Goal: Check status: Check status

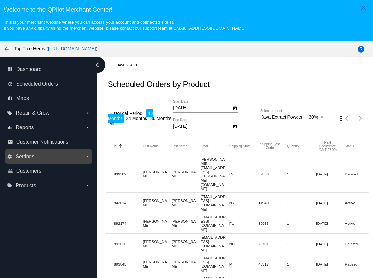
scroll to position [14, 0]
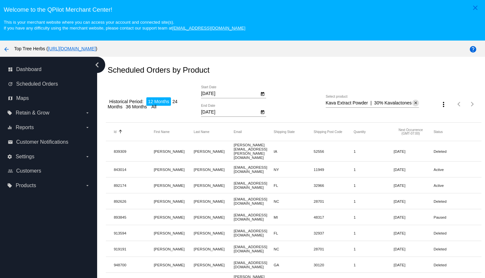
click at [373, 104] on mat-icon "close" at bounding box center [416, 102] width 5 height 5
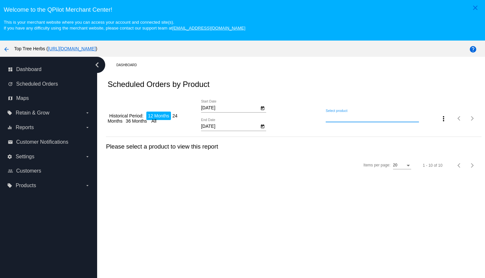
scroll to position [0, 0]
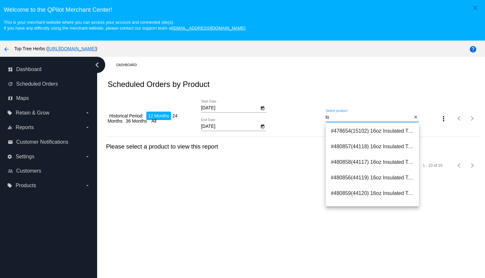
type input "l"
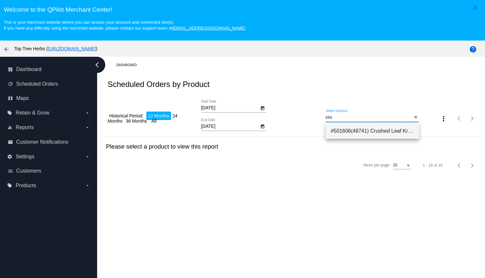
click at [348, 133] on span "#501606(48741) Crushed Leaf Kratom | Green Vein 39.75" at bounding box center [372, 131] width 83 height 16
type input "Crushed Leaf Kratom | Green Vein"
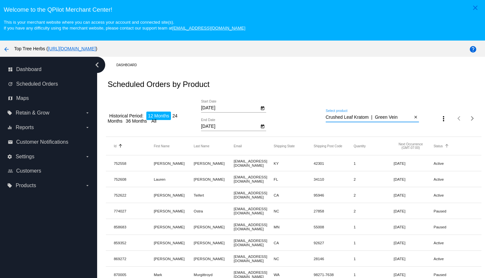
click at [373, 148] on button "Status" at bounding box center [438, 146] width 9 height 4
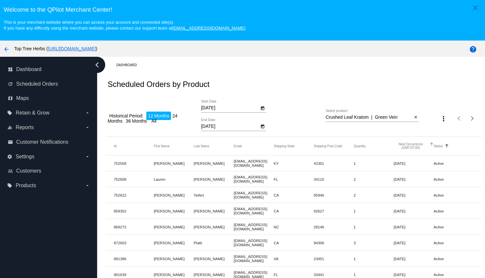
click at [373, 147] on button "Next Occurrence (GMT-07:00)" at bounding box center [411, 145] width 34 height 7
click at [373, 146] on button "Next Occurrence (GMT-07:00)" at bounding box center [411, 145] width 34 height 7
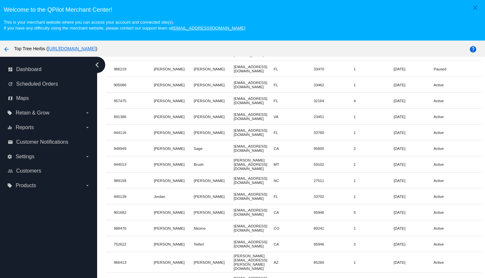
scroll to position [41, 0]
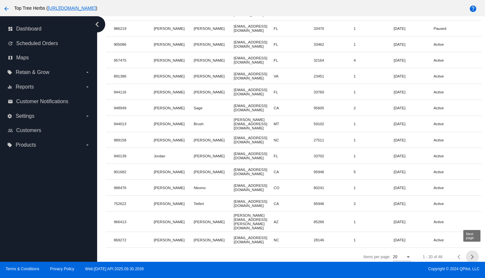
click at [373, 254] on div "Next page" at bounding box center [471, 256] width 5 height 5
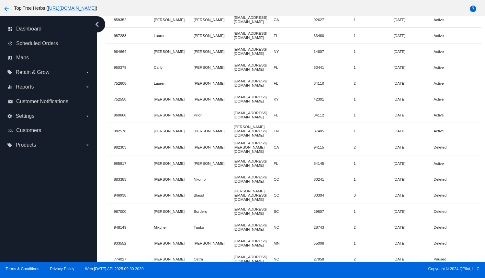
scroll to position [98, 0]
